Goal: Transaction & Acquisition: Purchase product/service

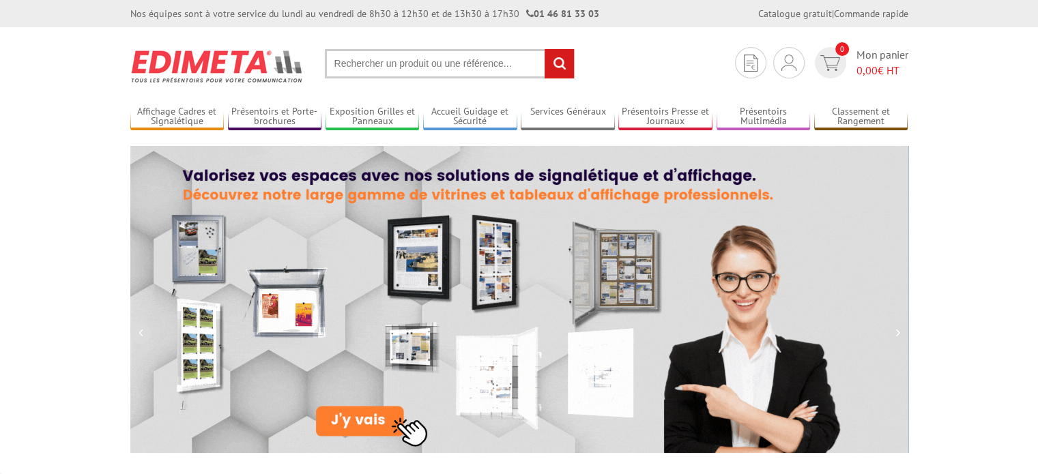
click at [361, 76] on input "text" at bounding box center [450, 63] width 250 height 29
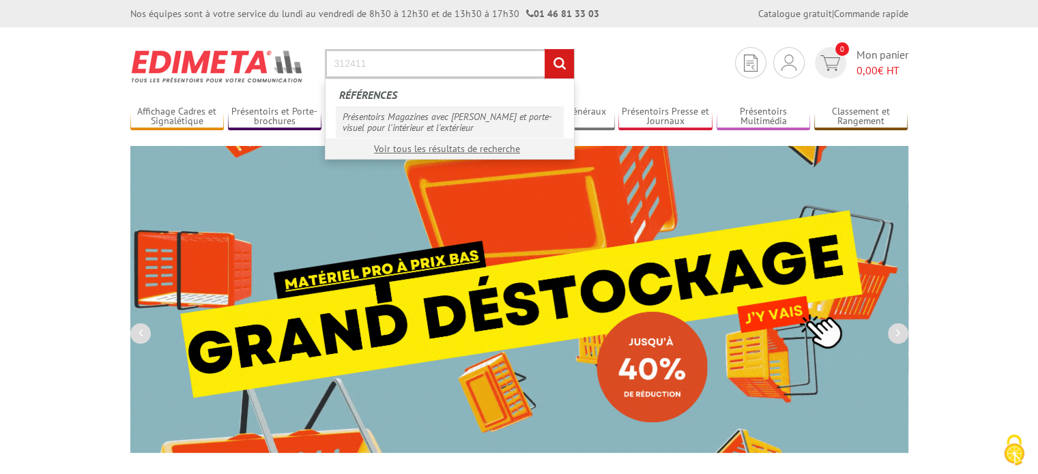
type input "312411"
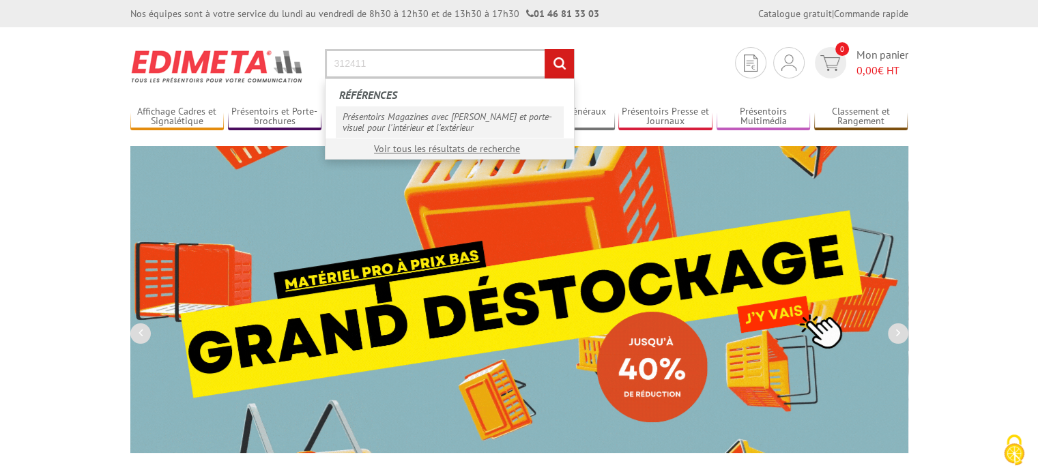
click at [398, 119] on link "Présentoirs Magazines avec capot et porte-visuel pour l'intérieur et l'extérieur" at bounding box center [450, 121] width 228 height 31
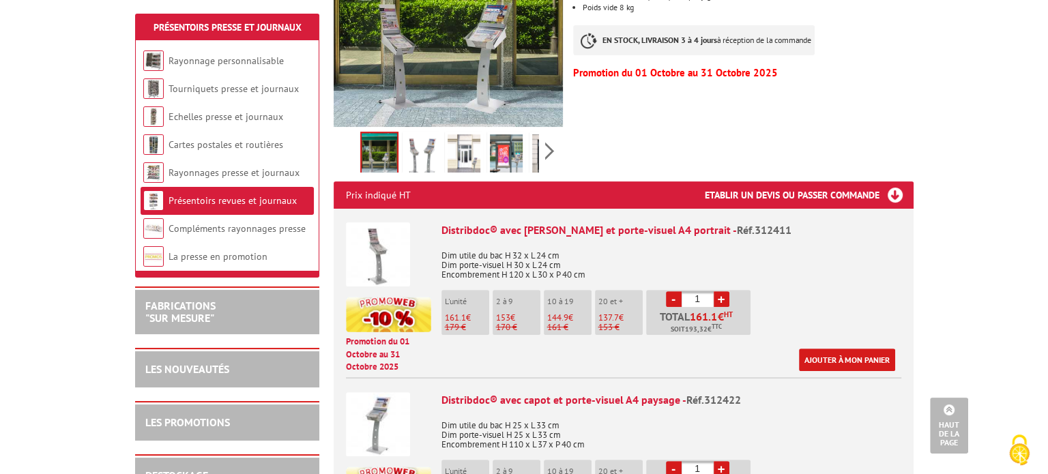
scroll to position [409, 0]
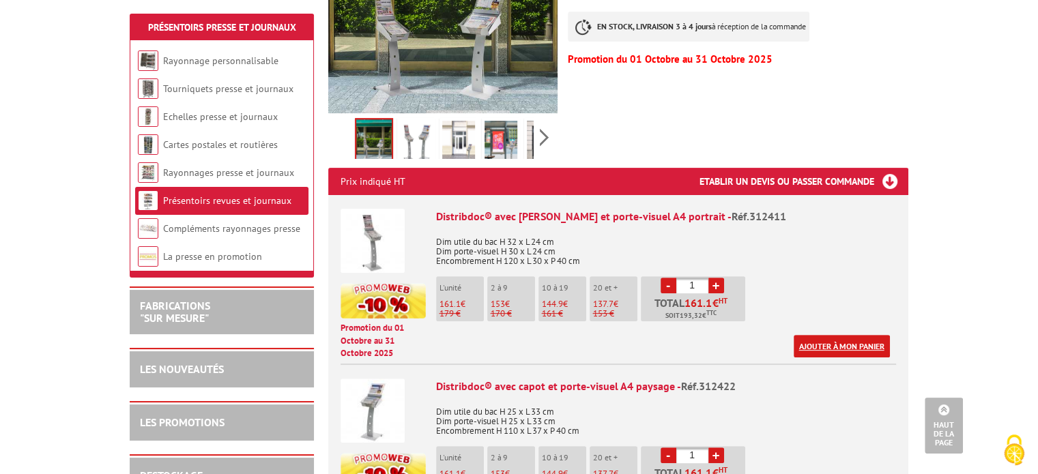
click at [838, 335] on link "Ajouter à mon panier" at bounding box center [841, 346] width 96 height 23
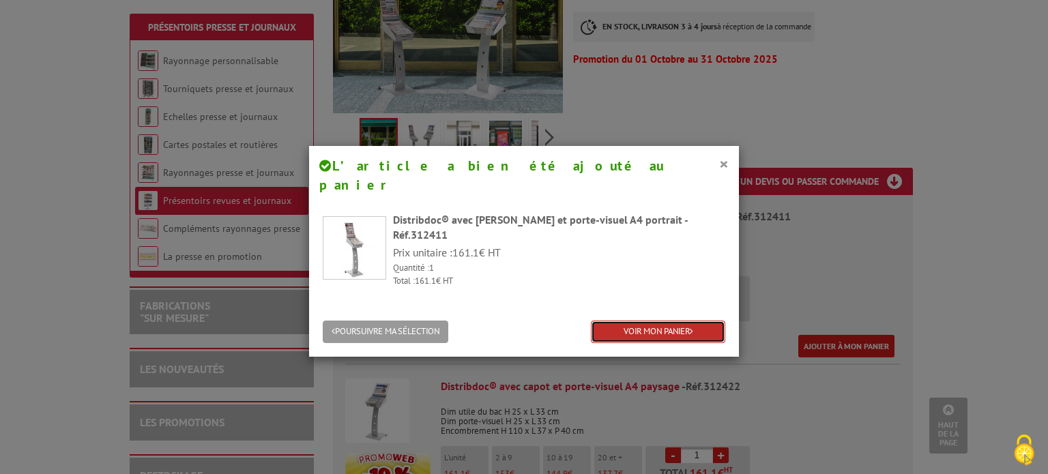
click at [666, 321] on link "VOIR MON PANIER" at bounding box center [658, 332] width 134 height 23
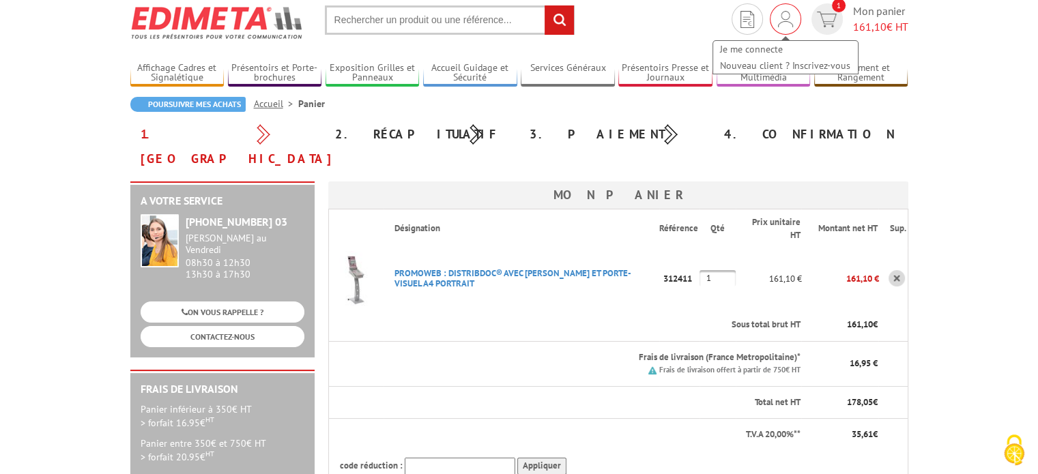
scroll to position [273, 0]
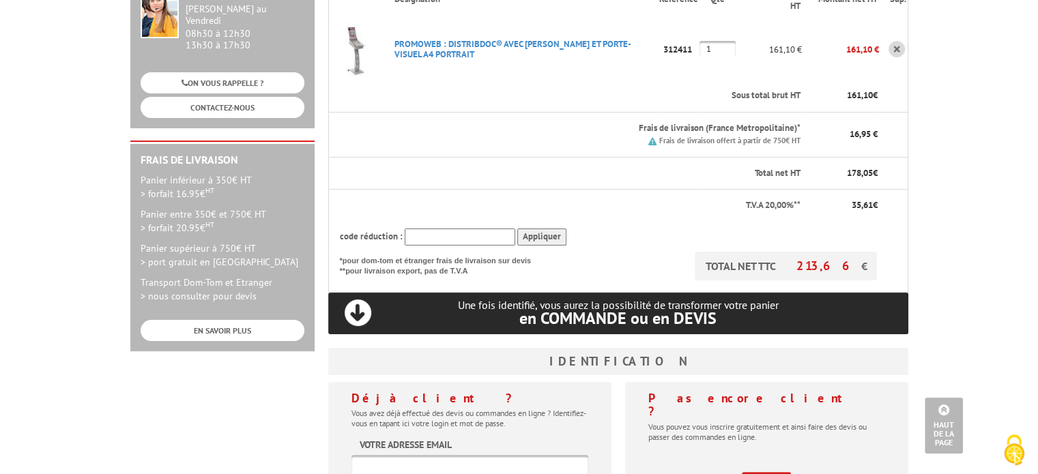
click at [433, 455] on input "text" at bounding box center [469, 466] width 237 height 23
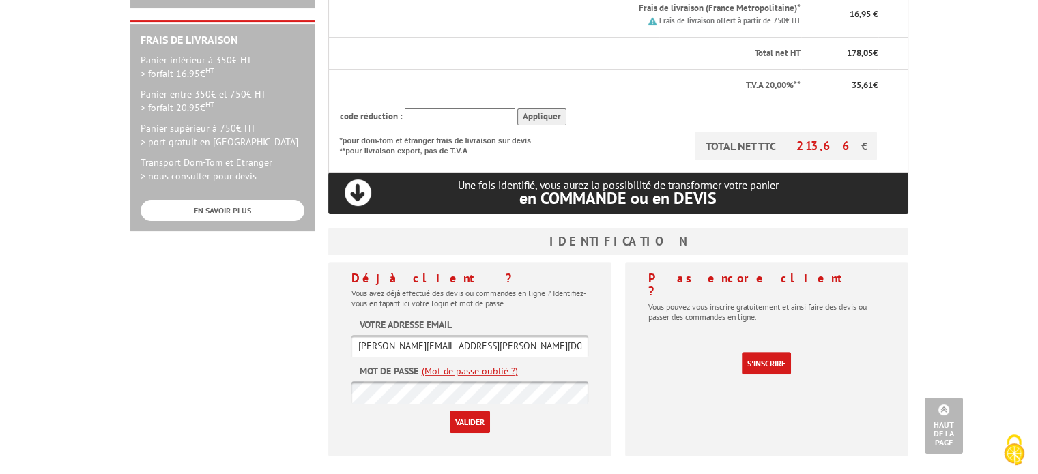
scroll to position [409, 0]
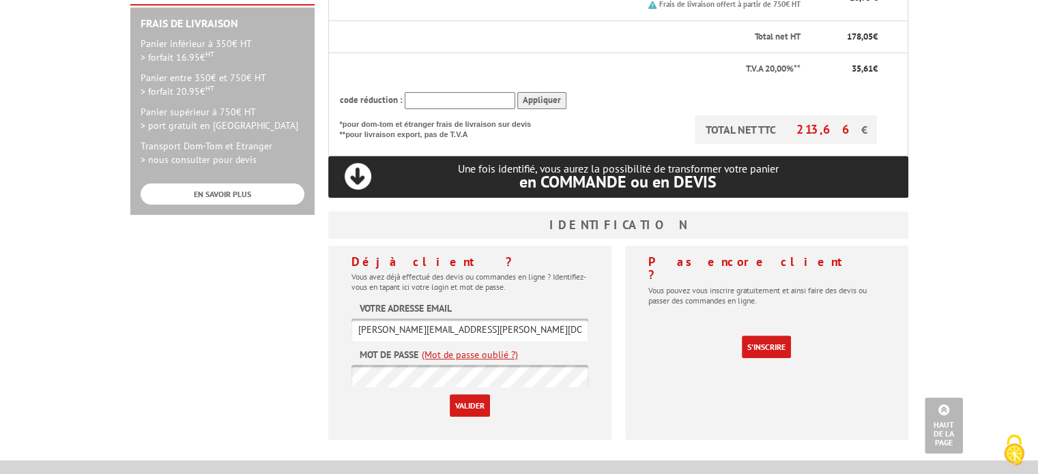
type input "[PERSON_NAME][EMAIL_ADDRESS][PERSON_NAME][DOMAIN_NAME]"
click at [450, 394] on input "Valider" at bounding box center [470, 405] width 40 height 23
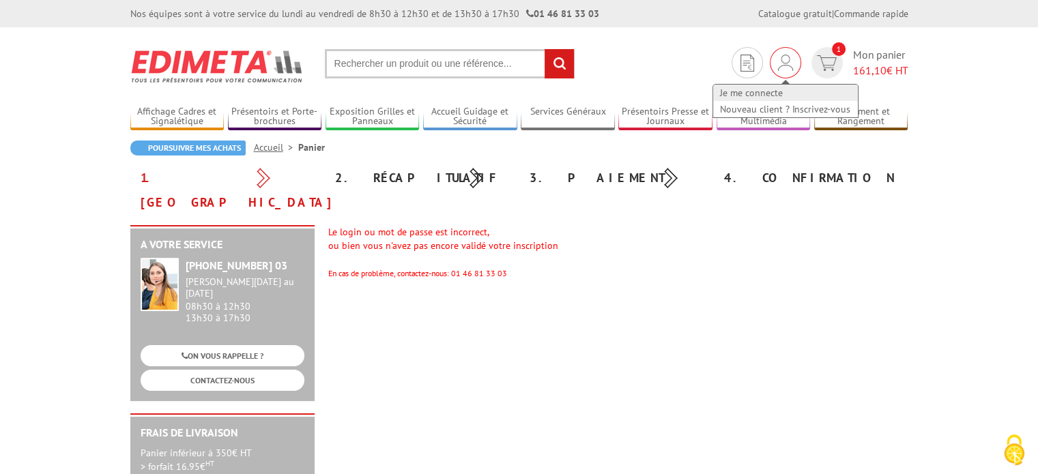
click at [762, 91] on link "Je me connecte" at bounding box center [785, 93] width 145 height 16
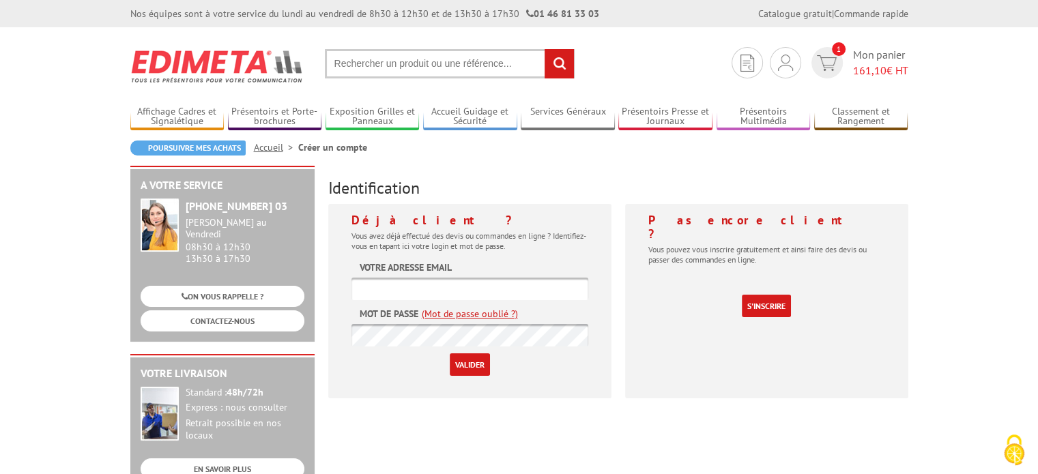
click at [385, 295] on input "text" at bounding box center [469, 289] width 237 height 23
drag, startPoint x: 532, startPoint y: 280, endPoint x: 420, endPoint y: 283, distance: 111.9
click at [420, 283] on input "melissa.fleck@hotmail.fr" at bounding box center [469, 289] width 237 height 23
type input "melissa.fleck@lesagencesprimo.com"
click at [450, 353] on input "Valider" at bounding box center [470, 364] width 40 height 23
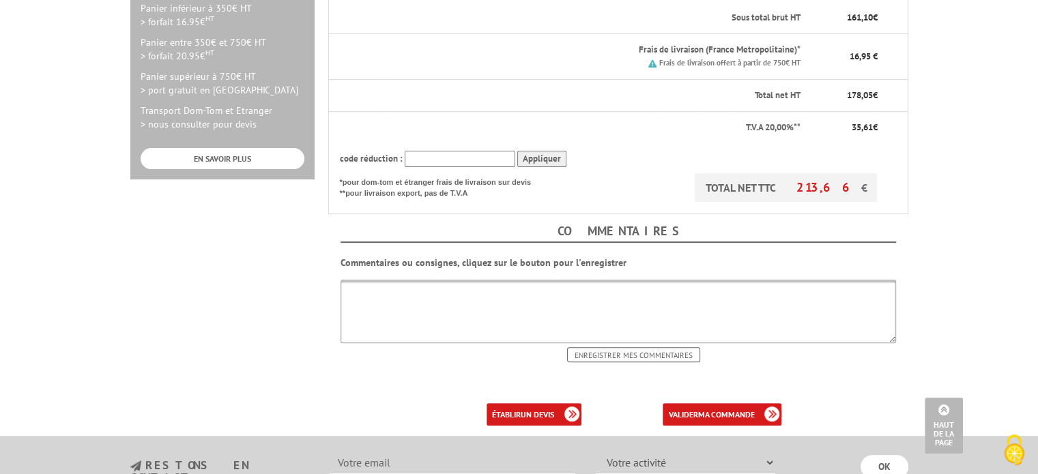
scroll to position [478, 0]
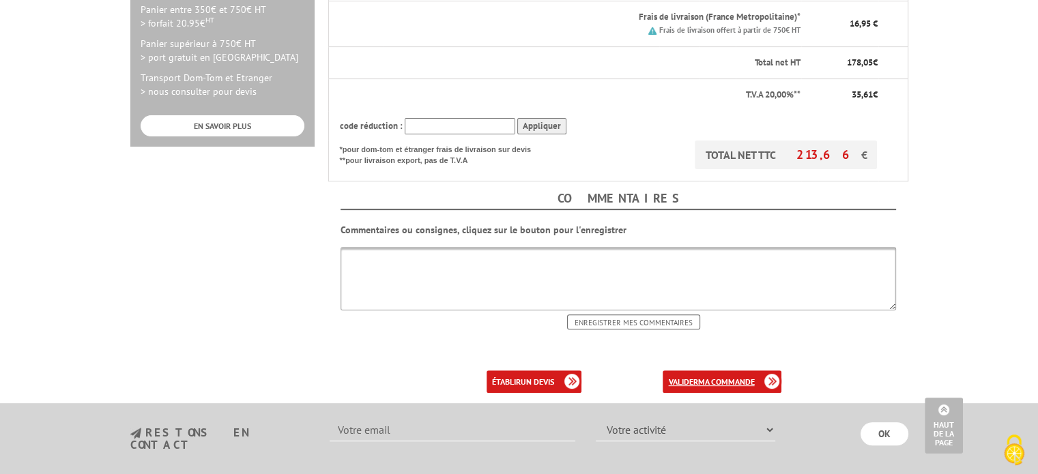
click at [731, 377] on b "ma commande" at bounding box center [725, 382] width 57 height 10
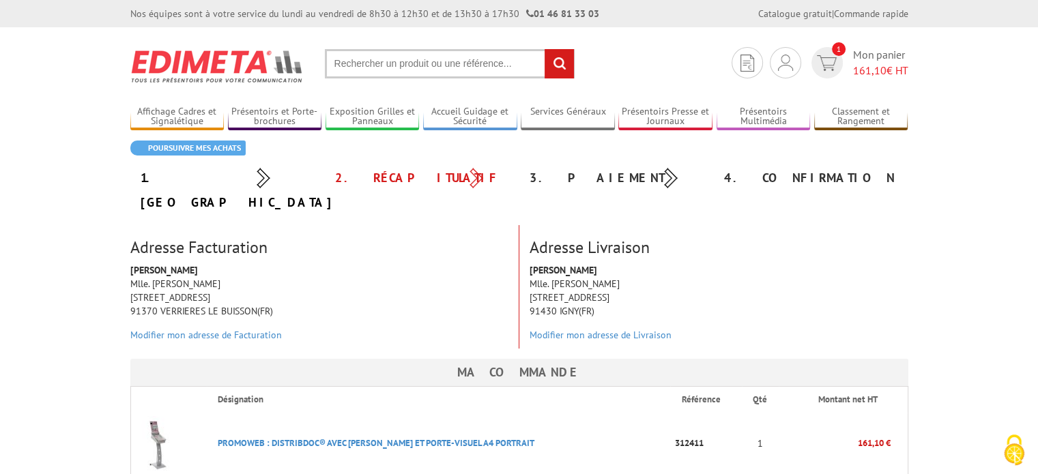
click at [561, 319] on div "PRIMO RENARD Mlle. Mélissa FLECK 13 place de Stalingrad 91430 IGNY(FR) Modifier…" at bounding box center [718, 305] width 399 height 85
click at [567, 329] on link "Modifier mon adresse de Livraison" at bounding box center [600, 335] width 142 height 12
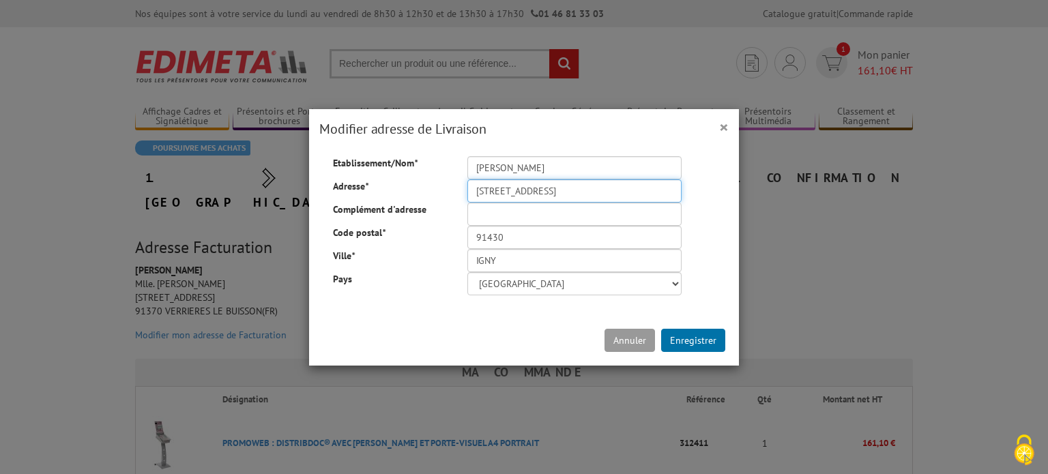
click at [550, 188] on input "13 place de Stalingrad" at bounding box center [574, 190] width 214 height 23
type input "42 avenue Charles de Gaulle"
click at [513, 234] on input "91430" at bounding box center [574, 237] width 214 height 23
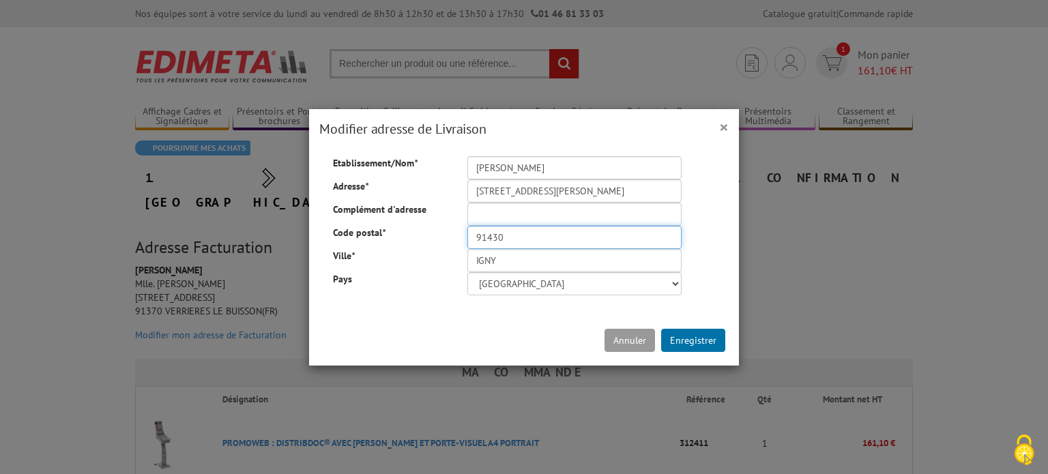
click at [513, 234] on input "91430" at bounding box center [574, 237] width 214 height 23
type input "92350"
click at [514, 259] on input "IGNY" at bounding box center [574, 260] width 214 height 23
drag, startPoint x: 514, startPoint y: 259, endPoint x: 524, endPoint y: 281, distance: 24.5
click at [514, 259] on input "IGNY" at bounding box center [574, 260] width 214 height 23
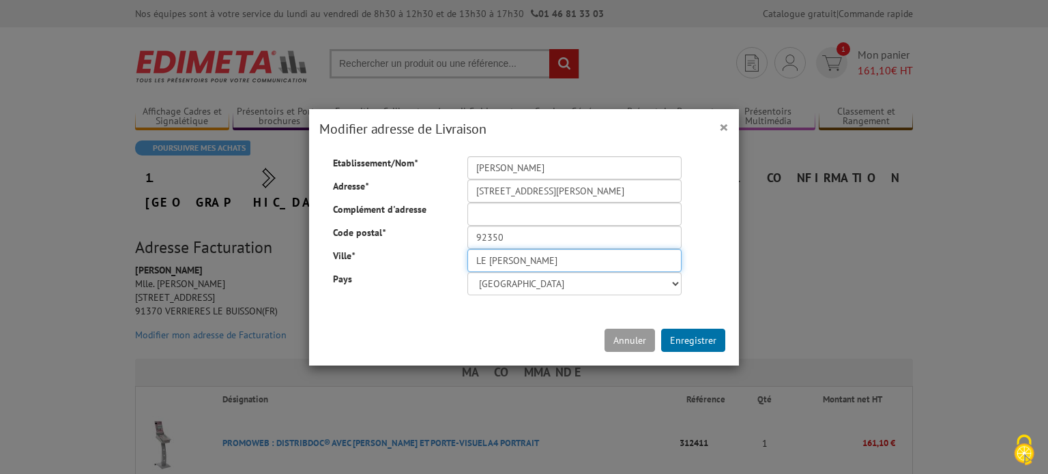
type input "LE PLESSIS ROBINSON"
click at [426, 242] on div "Etablissement/Nom * PRIMO RENARD Adresse * 42 avenue Charles de Gaulle Compléme…" at bounding box center [523, 225] width 423 height 139
click at [699, 338] on button "Enregistrer" at bounding box center [693, 340] width 64 height 23
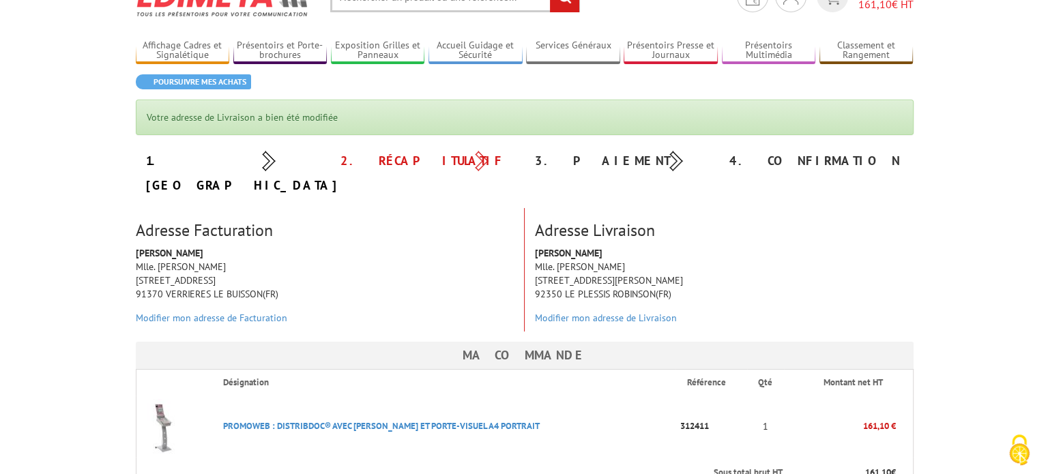
scroll to position [68, 0]
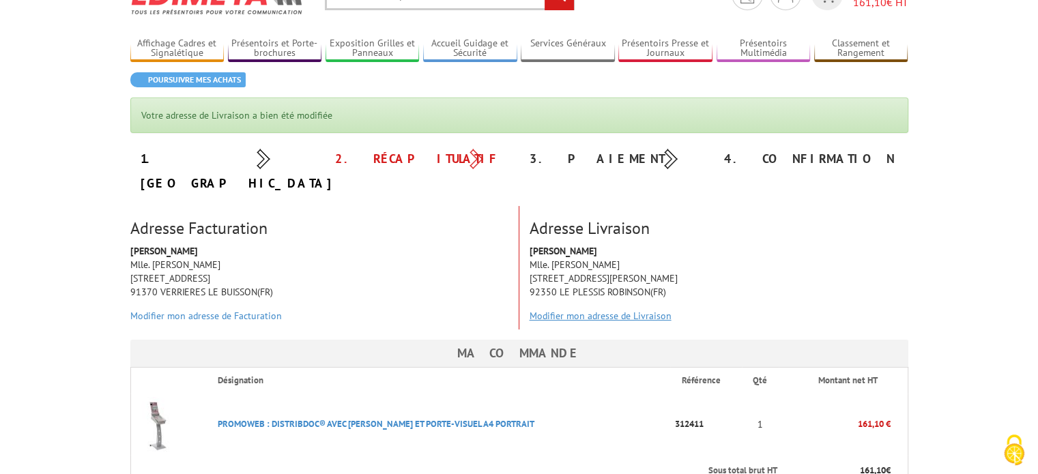
click at [619, 310] on link "Modifier mon adresse de Livraison" at bounding box center [600, 316] width 142 height 12
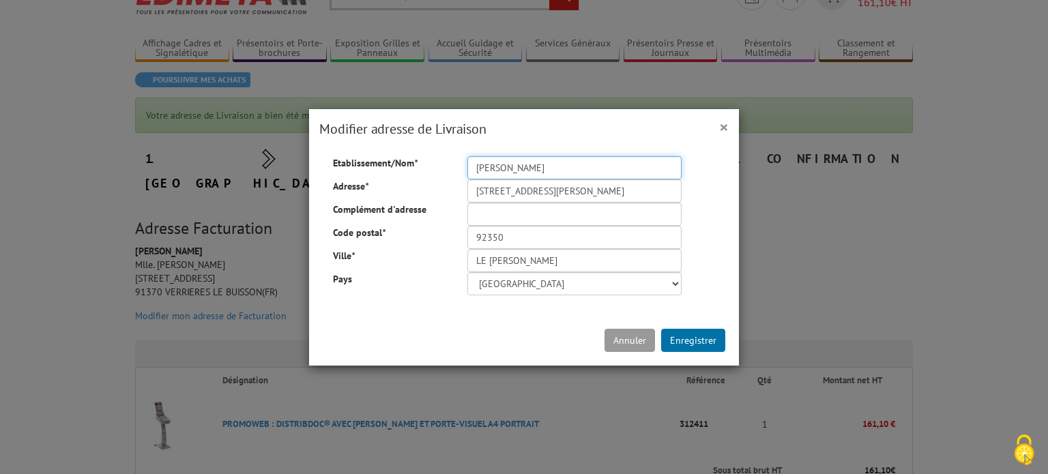
click at [538, 170] on input "[PERSON_NAME]" at bounding box center [574, 167] width 214 height 23
type input "Les Agences Primo"
click at [677, 336] on button "Enregistrer" at bounding box center [693, 340] width 64 height 23
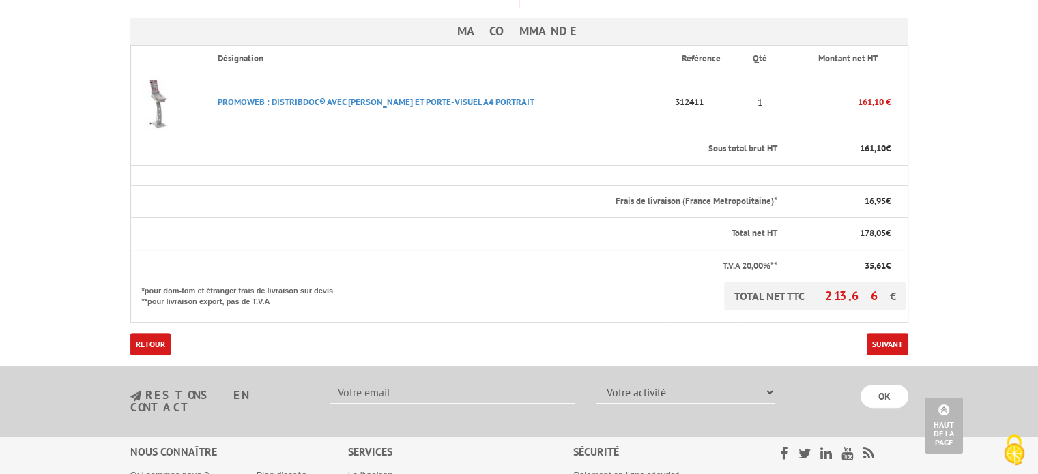
scroll to position [409, 0]
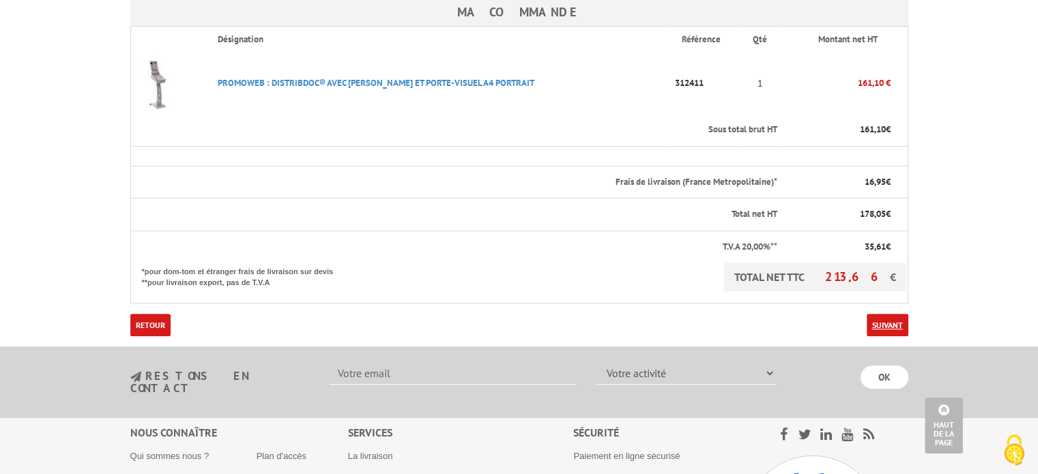
click at [889, 314] on link "Suivant" at bounding box center [887, 325] width 42 height 23
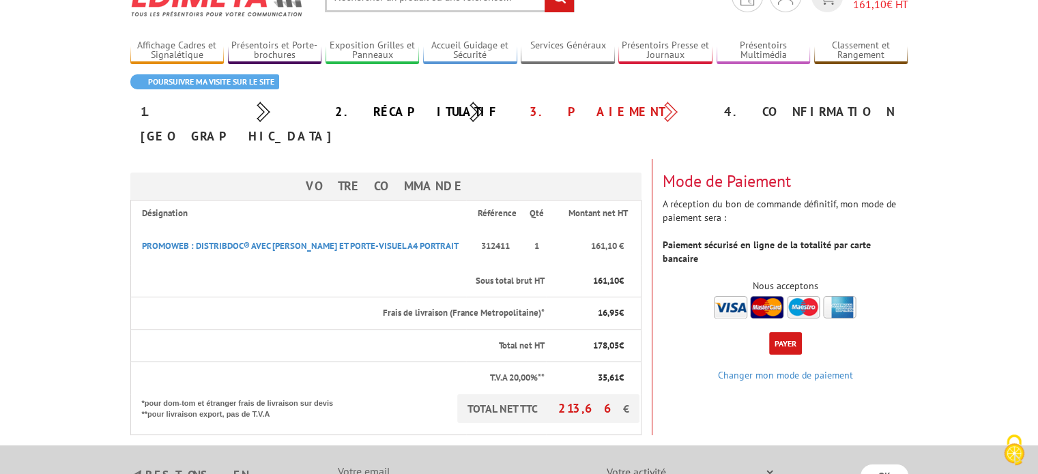
scroll to position [68, 0]
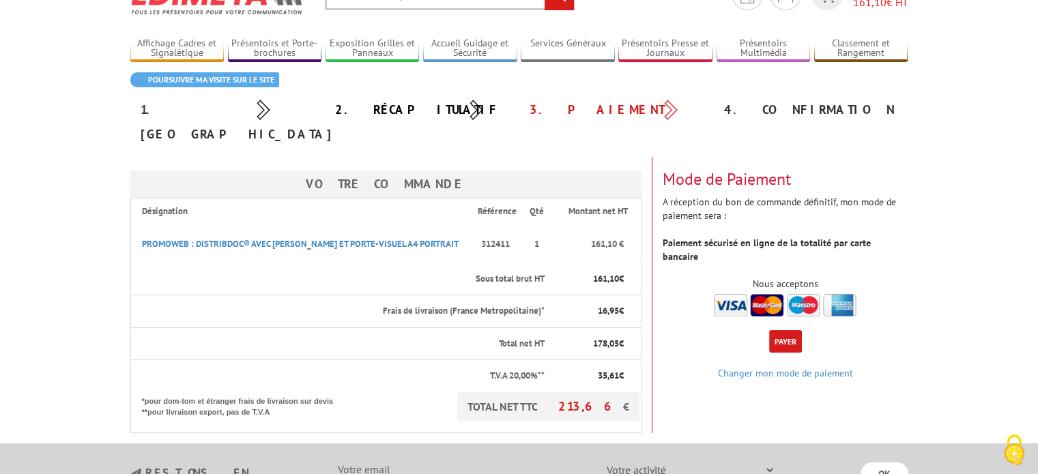
click at [785, 330] on button "Payer" at bounding box center [785, 341] width 33 height 23
